Goal: Book appointment/travel/reservation

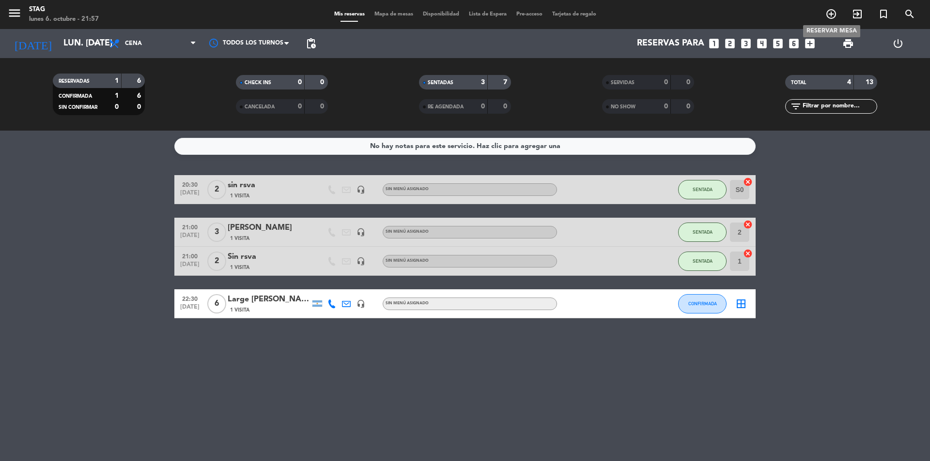
click at [834, 13] on icon "add_circle_outline" at bounding box center [831, 14] width 12 height 12
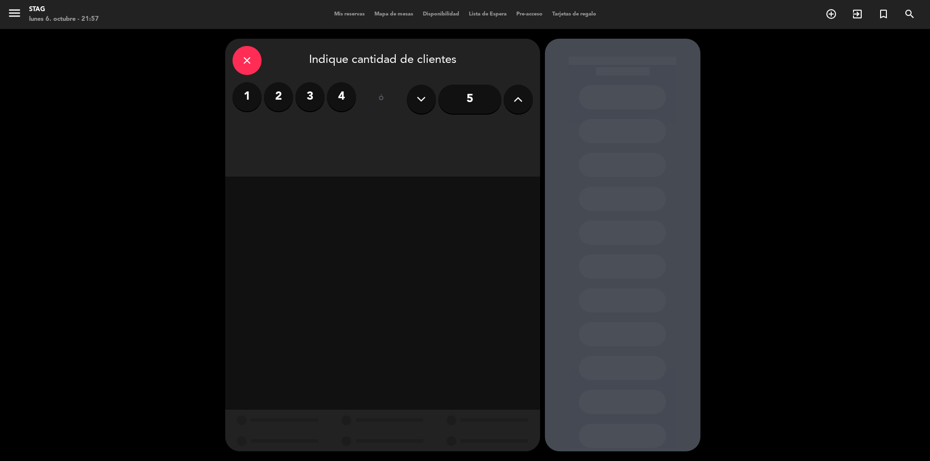
click at [281, 98] on label "2" at bounding box center [278, 96] width 29 height 29
click at [489, 128] on div "Cena" at bounding box center [483, 132] width 98 height 19
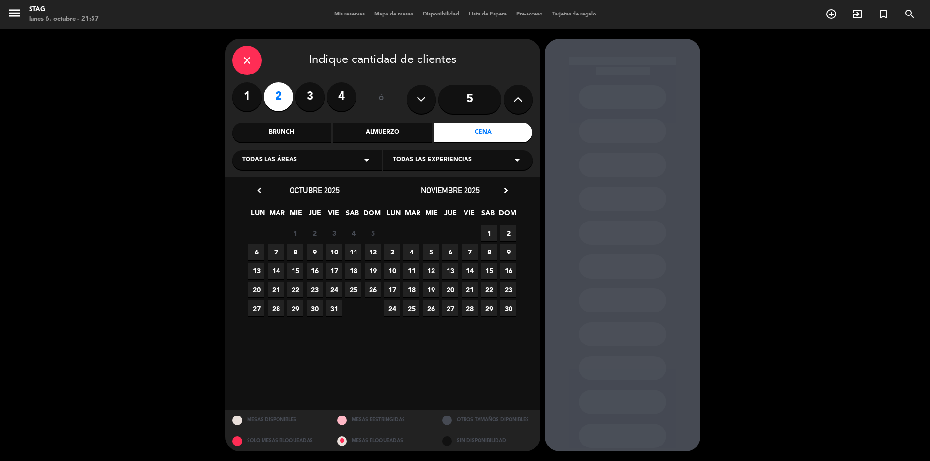
click at [260, 254] on span "6" at bounding box center [256, 252] width 16 height 16
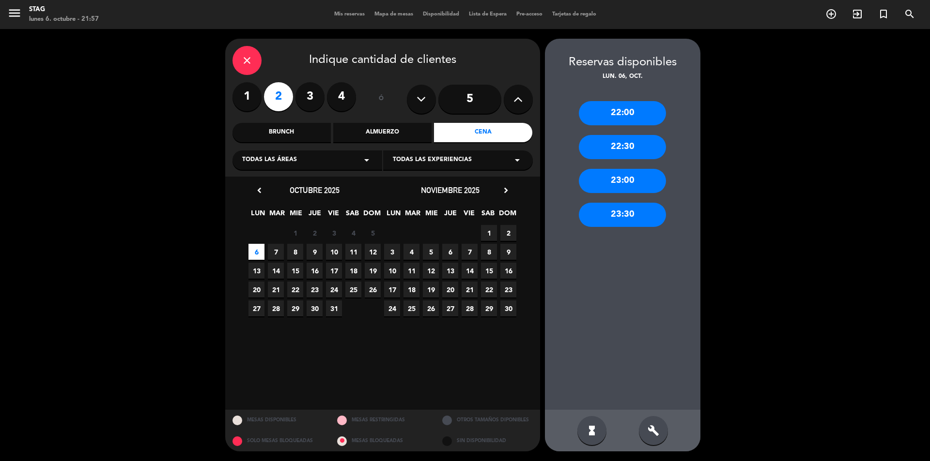
click at [629, 118] on div "22:00" at bounding box center [622, 113] width 87 height 24
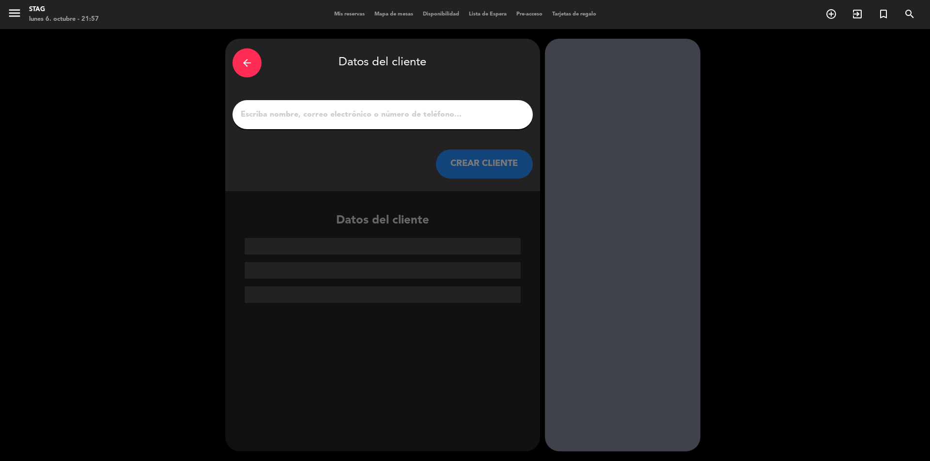
click at [303, 119] on input "1" at bounding box center [383, 115] width 286 height 14
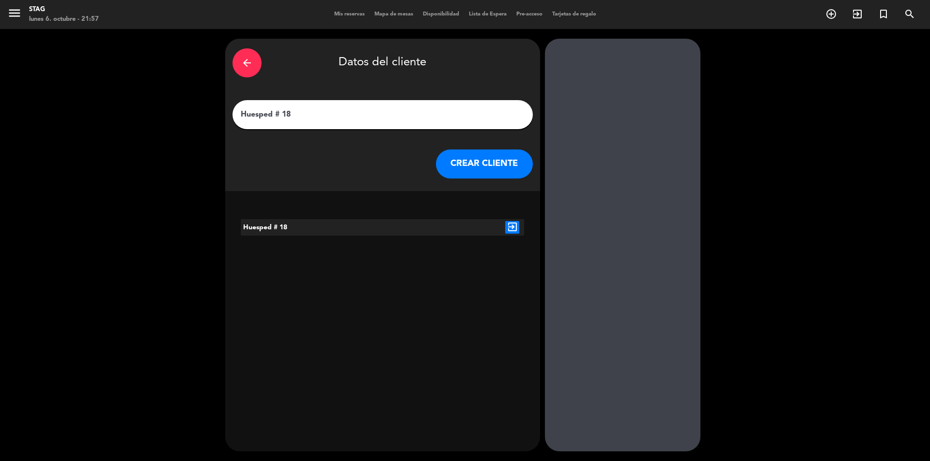
type input "Huesped # 18"
click at [498, 161] on button "CREAR CLIENTE" at bounding box center [484, 164] width 97 height 29
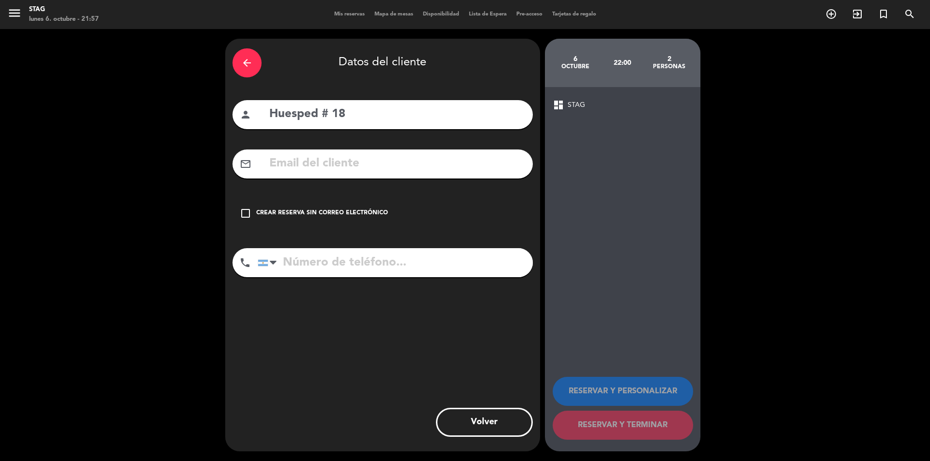
click at [308, 211] on div "Crear reserva sin correo electrónico" at bounding box center [322, 214] width 132 height 10
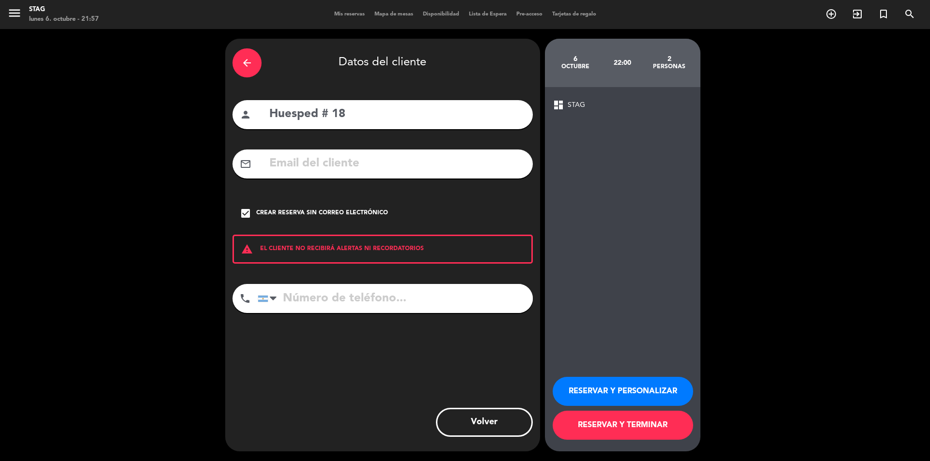
click at [613, 393] on button "RESERVAR Y PERSONALIZAR" at bounding box center [622, 391] width 140 height 29
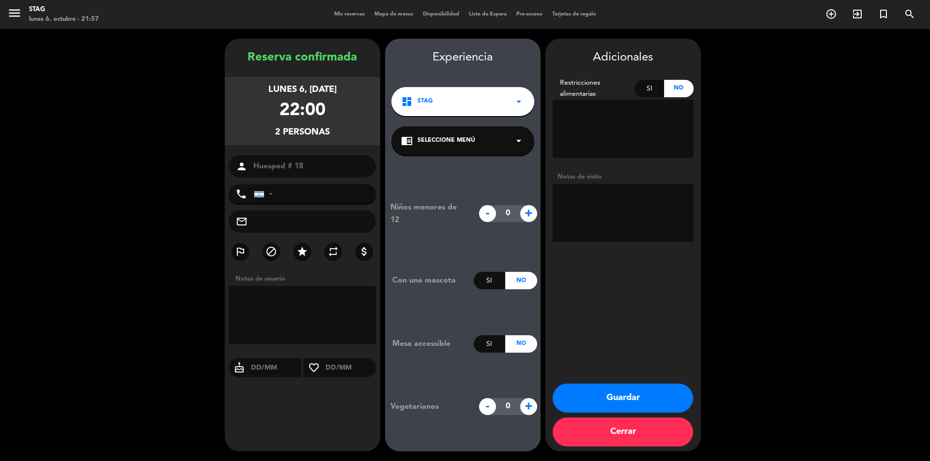
click at [638, 399] on button "Guardar" at bounding box center [622, 398] width 140 height 29
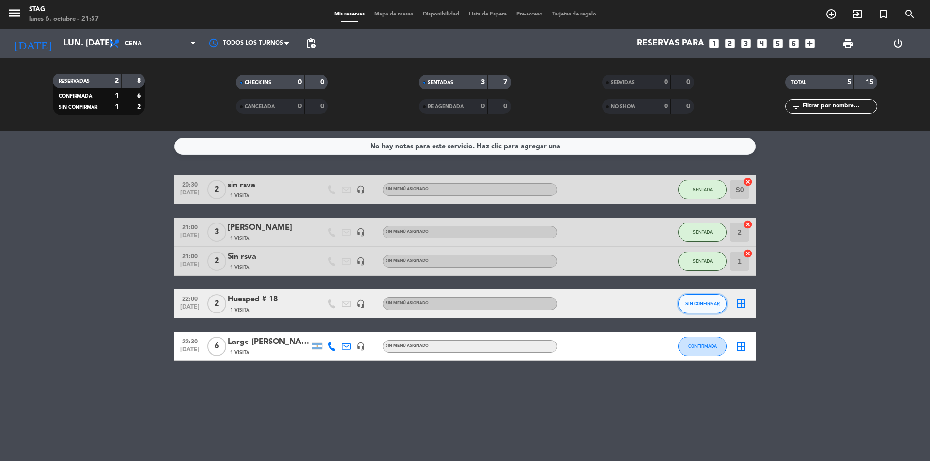
click at [708, 307] on button "SIN CONFIRMAR" at bounding box center [702, 303] width 48 height 19
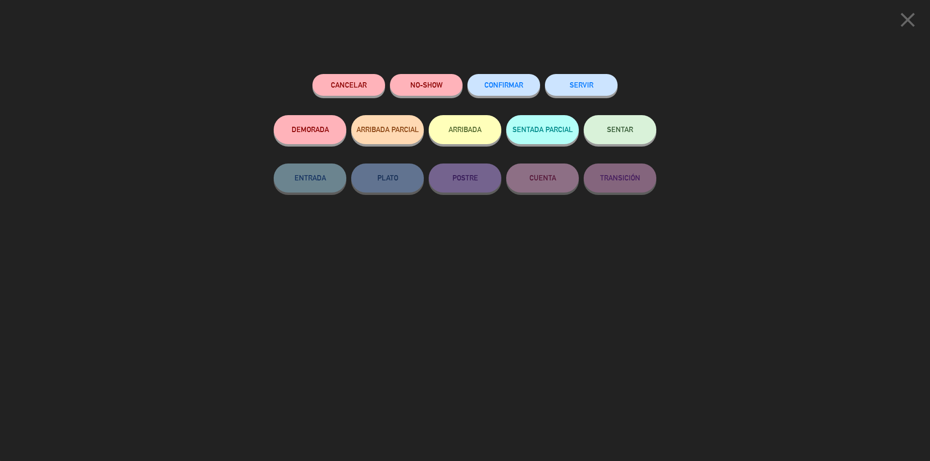
click at [638, 130] on button "SENTAR" at bounding box center [619, 129] width 73 height 29
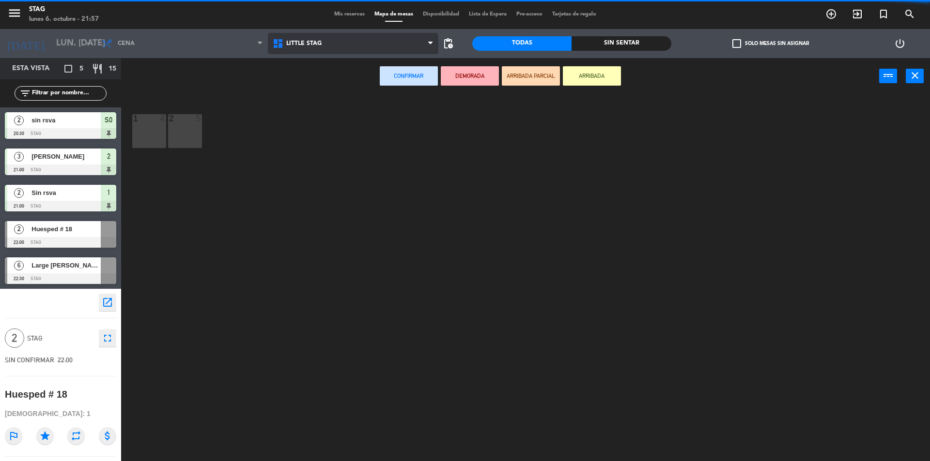
click at [315, 40] on span "Little Stag" at bounding box center [303, 43] width 35 height 7
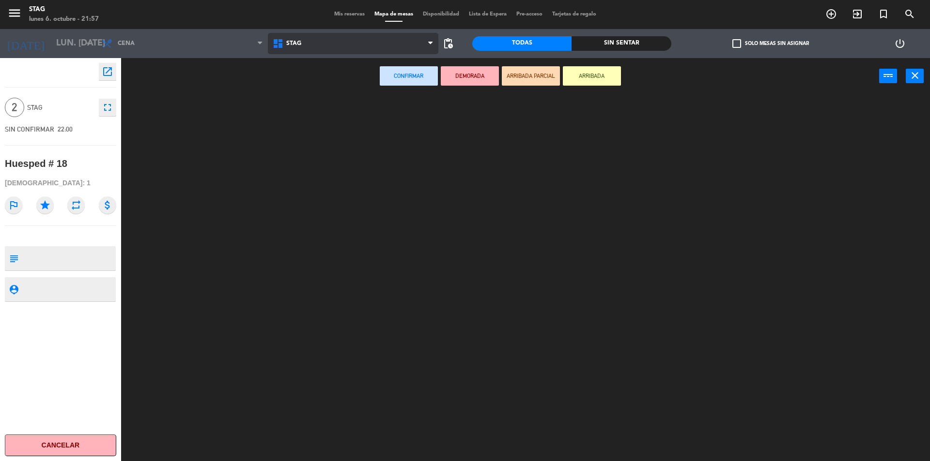
click at [306, 92] on ng-component "menu STAG lunes 6. octubre - 21:57 Mis reservas Mapa de mesas Disponibilidad Li…" at bounding box center [465, 232] width 930 height 464
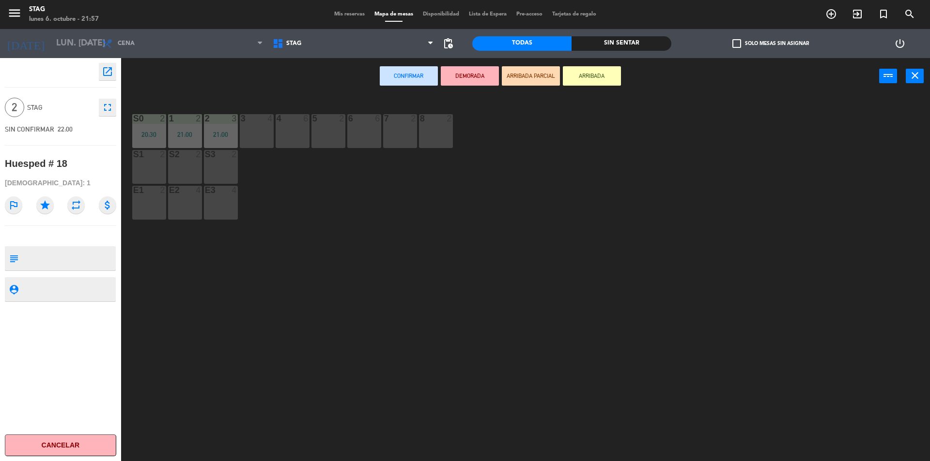
click at [254, 128] on div "3 4" at bounding box center [257, 131] width 34 height 34
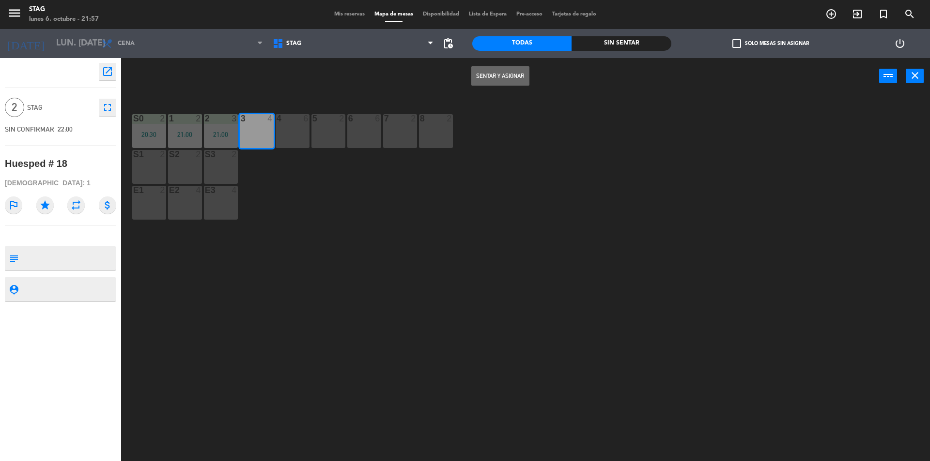
click at [254, 128] on div "3 4" at bounding box center [257, 131] width 34 height 34
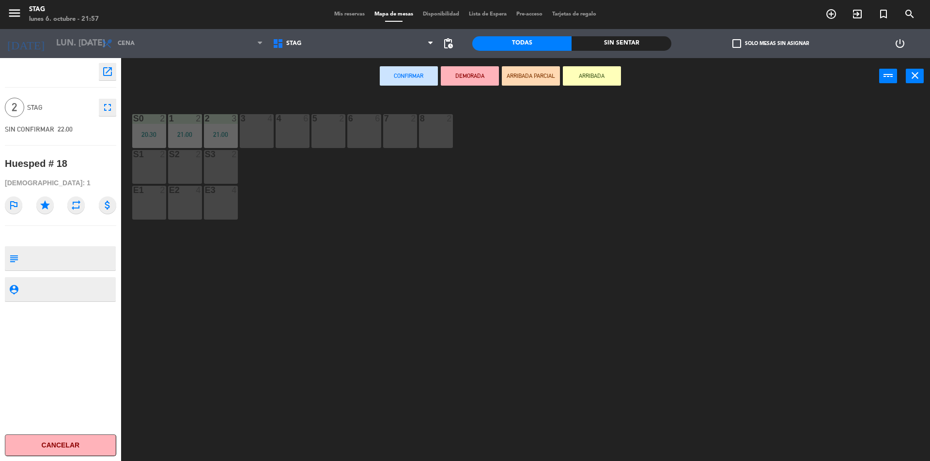
click at [252, 129] on div "3 4" at bounding box center [257, 131] width 34 height 34
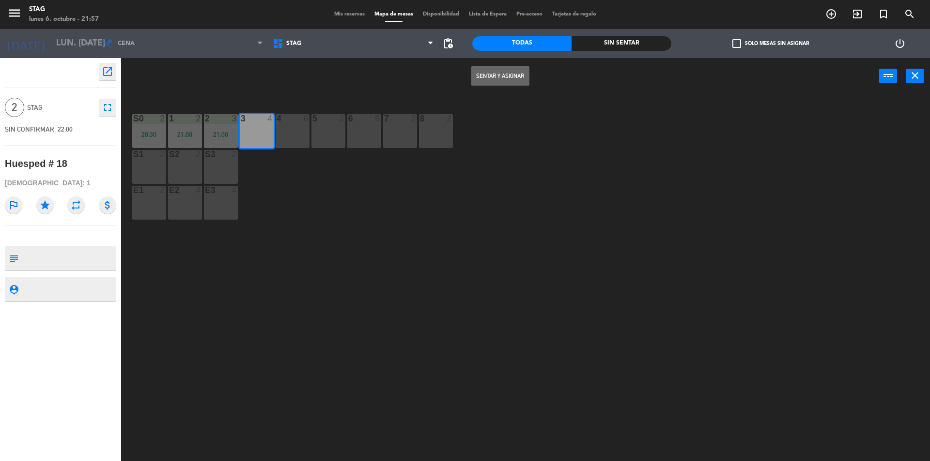
click at [485, 73] on button "Sentar y Asignar" at bounding box center [500, 75] width 58 height 19
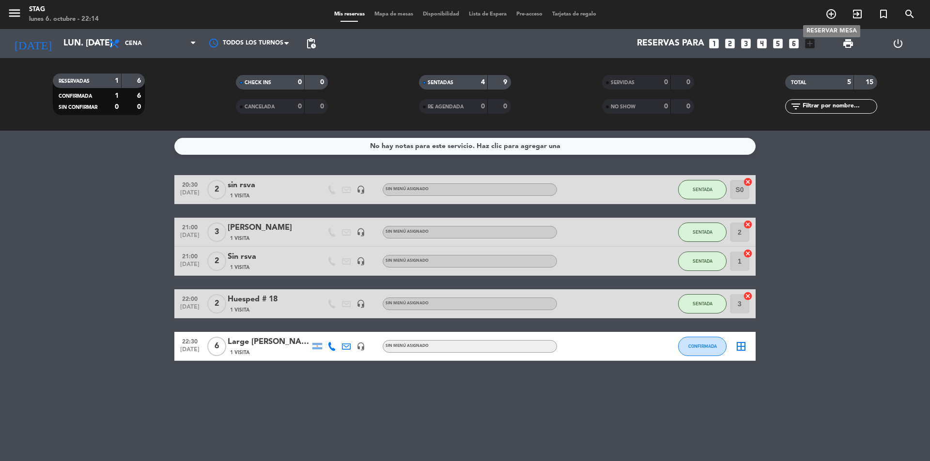
click at [833, 13] on icon "add_circle_outline" at bounding box center [831, 14] width 12 height 12
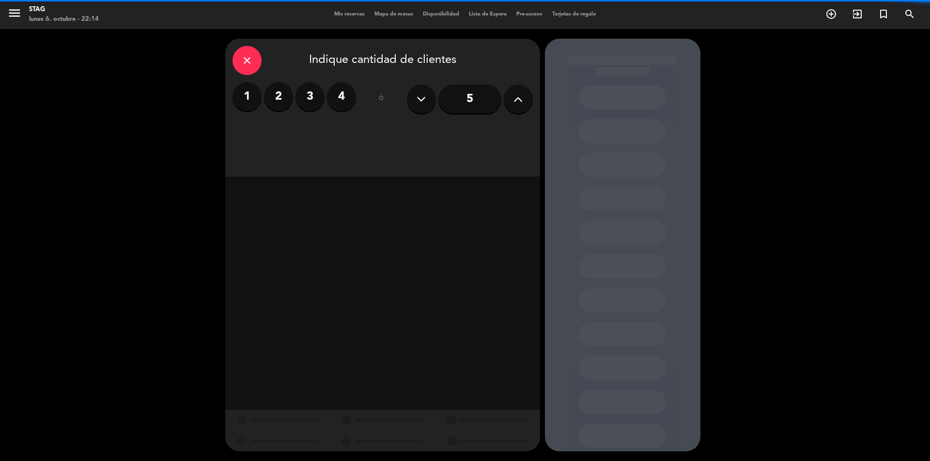
click at [277, 106] on label "2" at bounding box center [278, 96] width 29 height 29
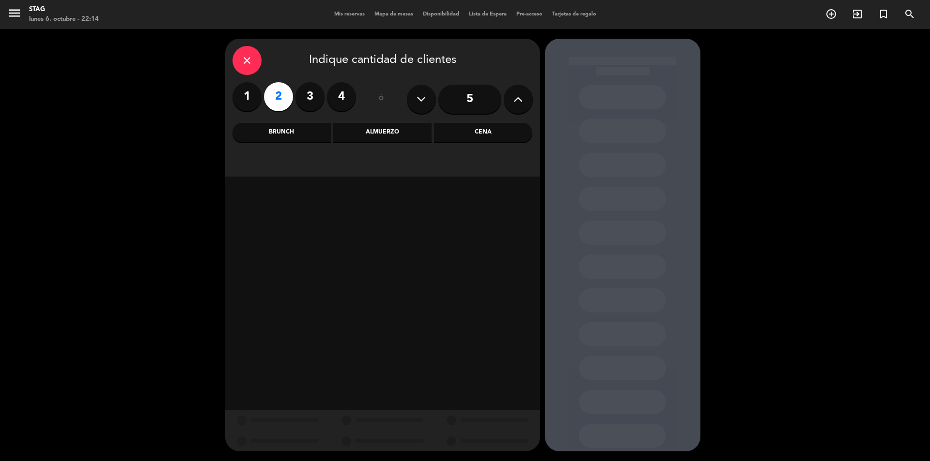
click at [511, 128] on div "Cena" at bounding box center [483, 132] width 98 height 19
